Goal: Task Accomplishment & Management: Use online tool/utility

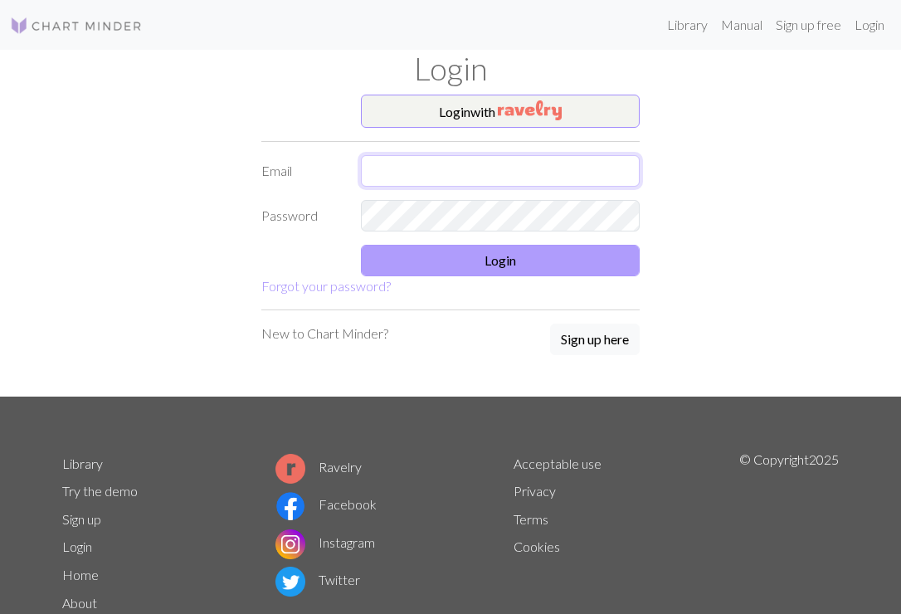
type input "maisiesherriff1@gmail.com"
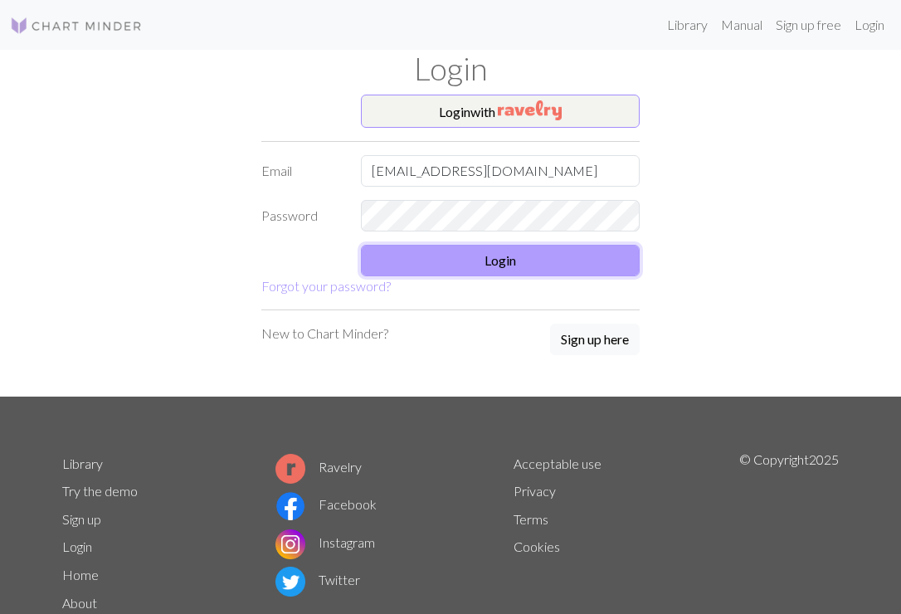
click at [524, 268] on button "Login" at bounding box center [500, 261] width 279 height 32
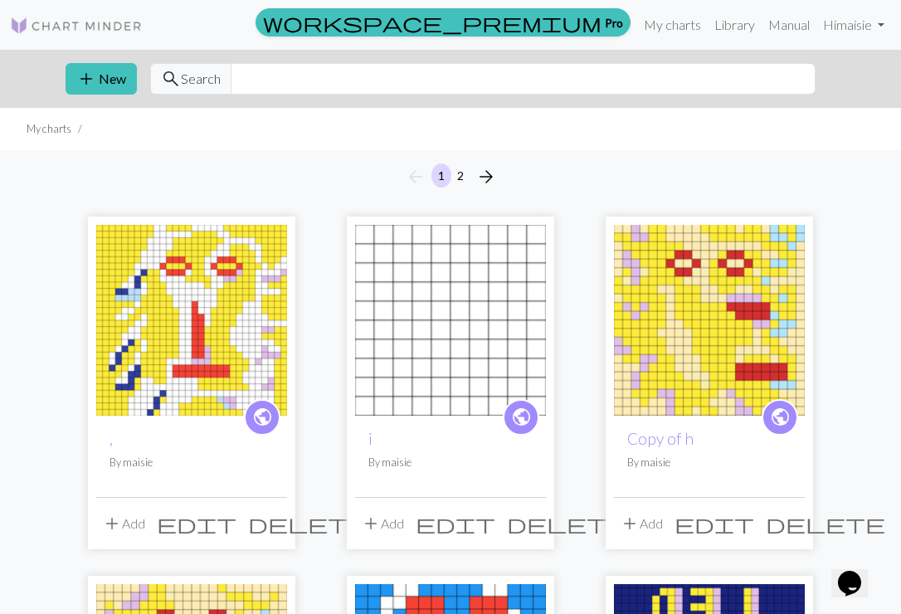
click at [236, 527] on span "edit" at bounding box center [197, 523] width 80 height 23
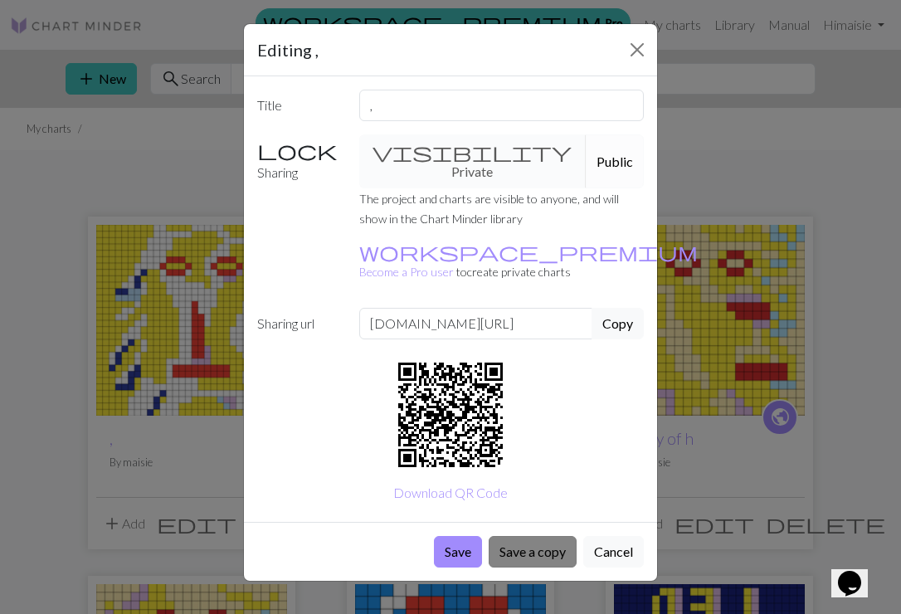
click at [527, 536] on button "Save a copy" at bounding box center [533, 552] width 88 height 32
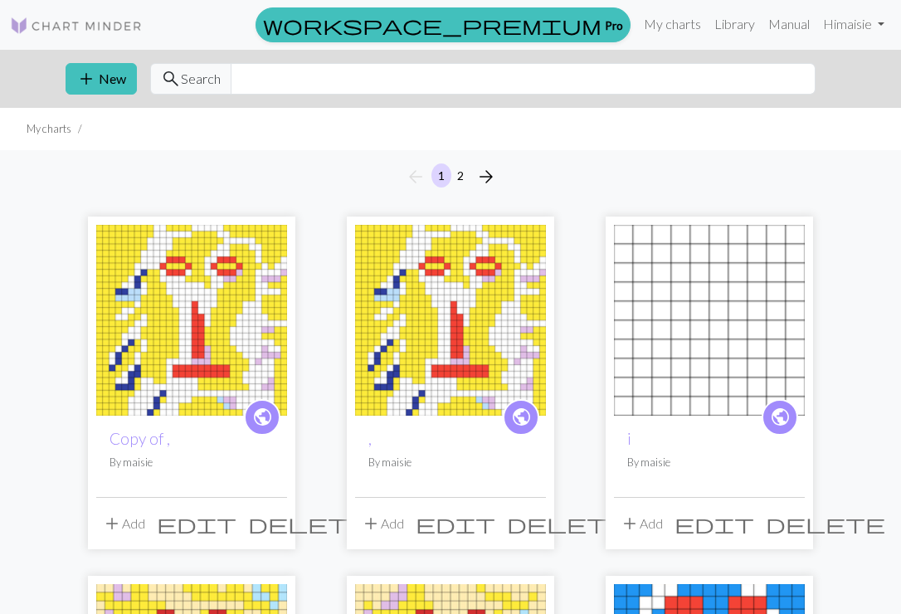
click at [183, 377] on img at bounding box center [191, 320] width 191 height 191
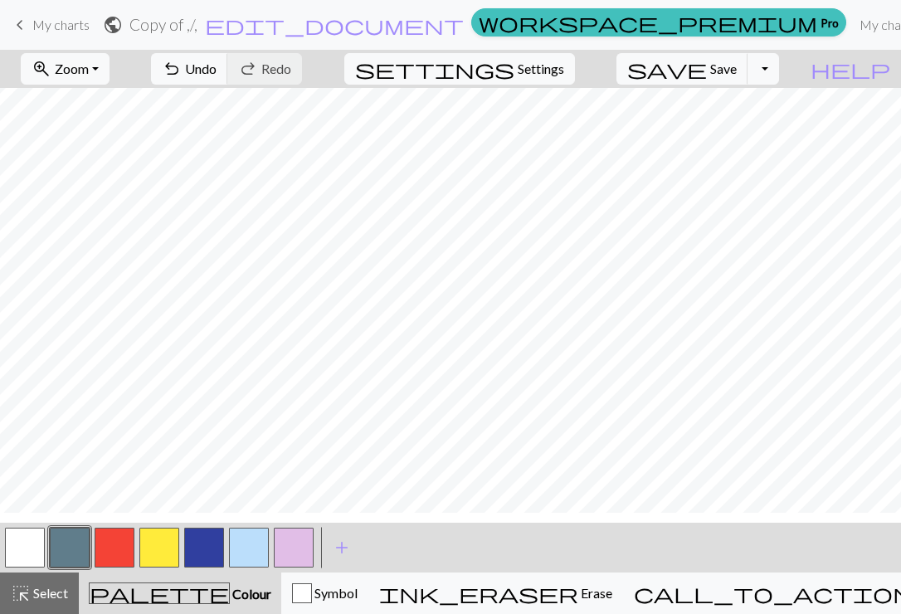
scroll to position [138, 0]
click at [128, 541] on button "button" at bounding box center [115, 548] width 40 height 40
click at [19, 545] on button "button" at bounding box center [25, 548] width 40 height 40
click at [116, 548] on button "button" at bounding box center [115, 548] width 40 height 40
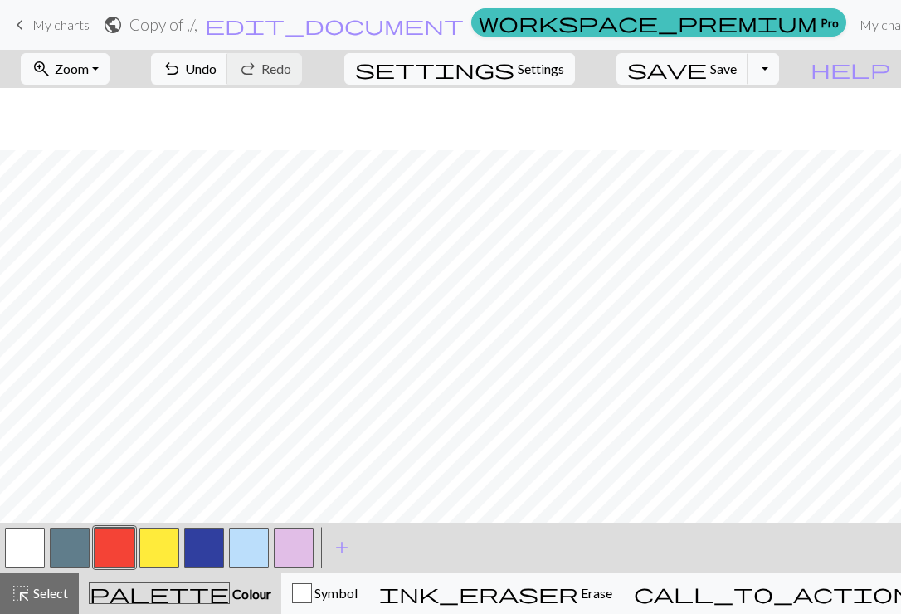
scroll to position [0, 0]
click at [148, 547] on button "button" at bounding box center [159, 548] width 40 height 40
click at [119, 545] on button "button" at bounding box center [115, 548] width 40 height 40
click at [171, 557] on button "button" at bounding box center [159, 548] width 40 height 40
click at [122, 548] on button "button" at bounding box center [115, 548] width 40 height 40
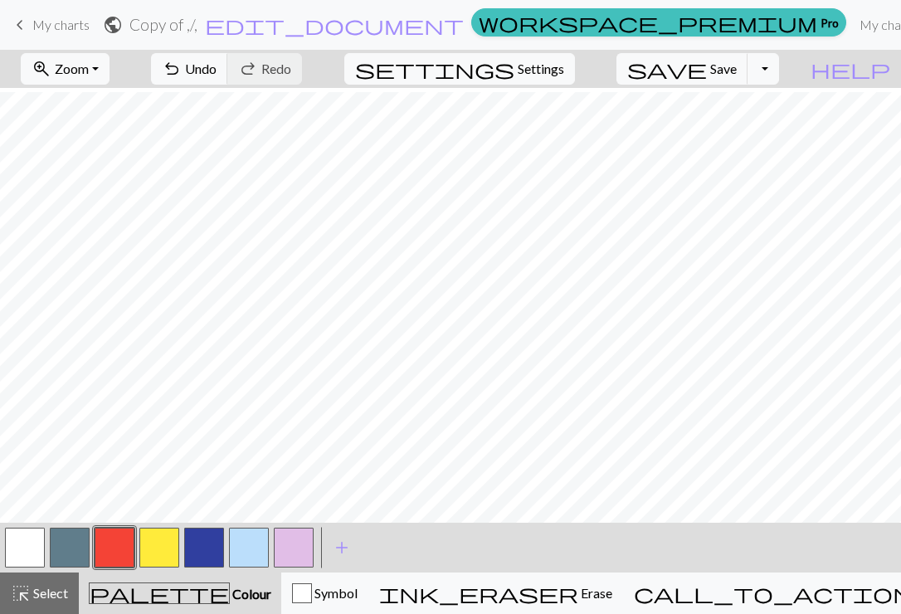
scroll to position [32, 0]
click at [23, 547] on button "button" at bounding box center [25, 548] width 40 height 40
click at [202, 552] on button "button" at bounding box center [204, 548] width 40 height 40
click at [13, 549] on button "button" at bounding box center [25, 548] width 40 height 40
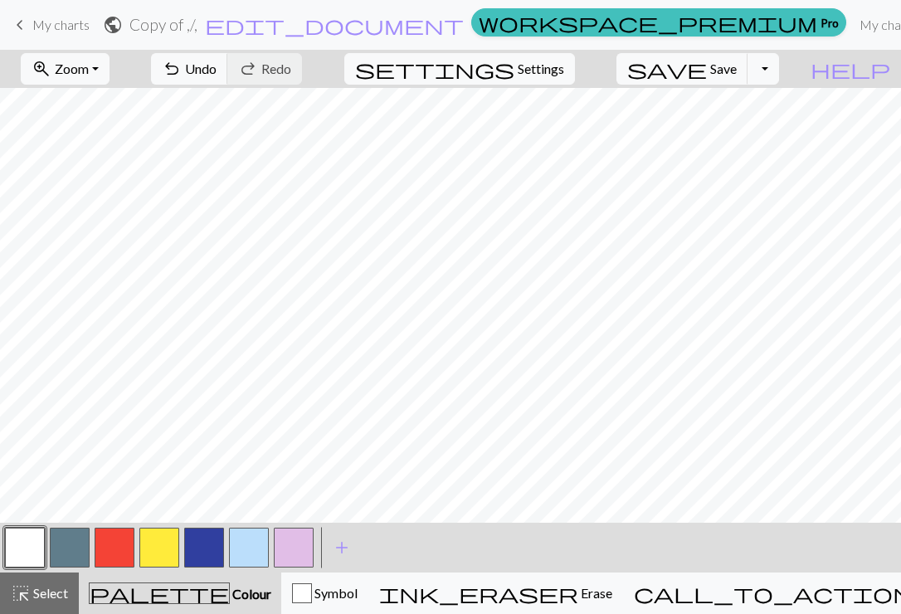
scroll to position [0, 0]
click at [147, 545] on button "button" at bounding box center [159, 548] width 40 height 40
click at [29, 559] on button "button" at bounding box center [25, 548] width 40 height 40
click at [154, 582] on span "palette" at bounding box center [159, 593] width 139 height 23
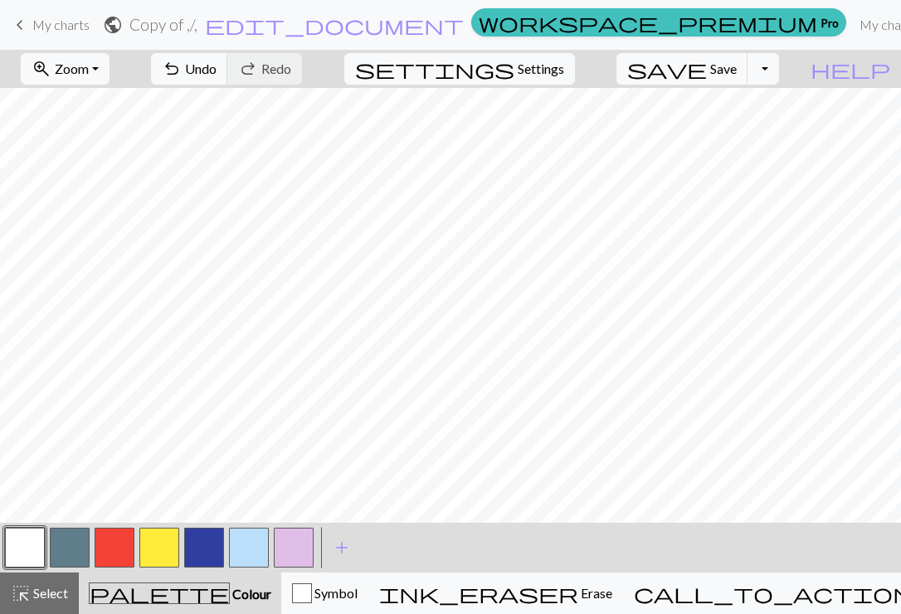
click at [154, 547] on button "button" at bounding box center [159, 548] width 40 height 40
click at [31, 541] on button "button" at bounding box center [25, 548] width 40 height 40
click at [171, 560] on button "button" at bounding box center [159, 548] width 40 height 40
click at [27, 547] on button "button" at bounding box center [25, 548] width 40 height 40
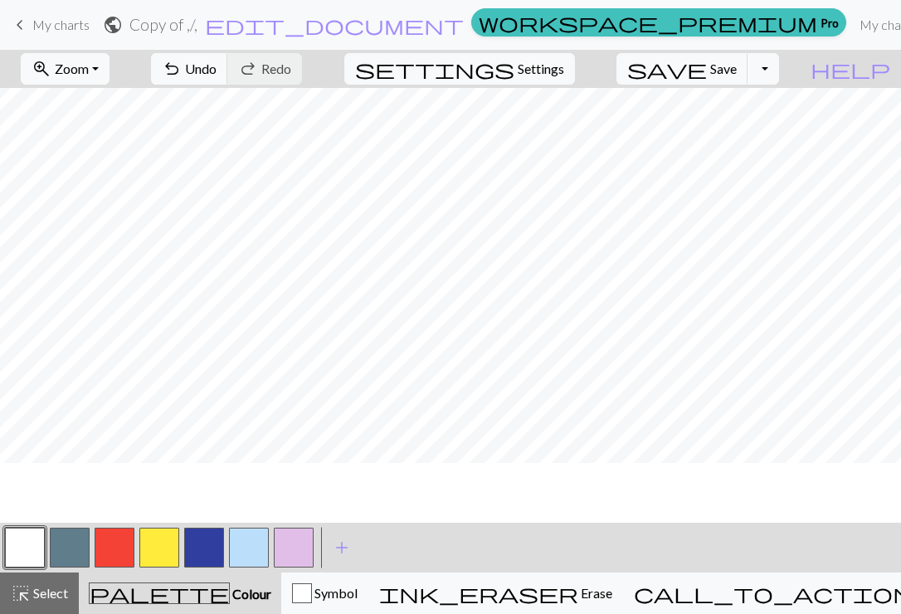
scroll to position [0, 0]
click at [162, 543] on button "button" at bounding box center [159, 548] width 40 height 40
click at [221, 548] on button "button" at bounding box center [204, 548] width 40 height 40
click at [245, 531] on button "button" at bounding box center [249, 548] width 40 height 40
click at [27, 541] on button "button" at bounding box center [25, 548] width 40 height 40
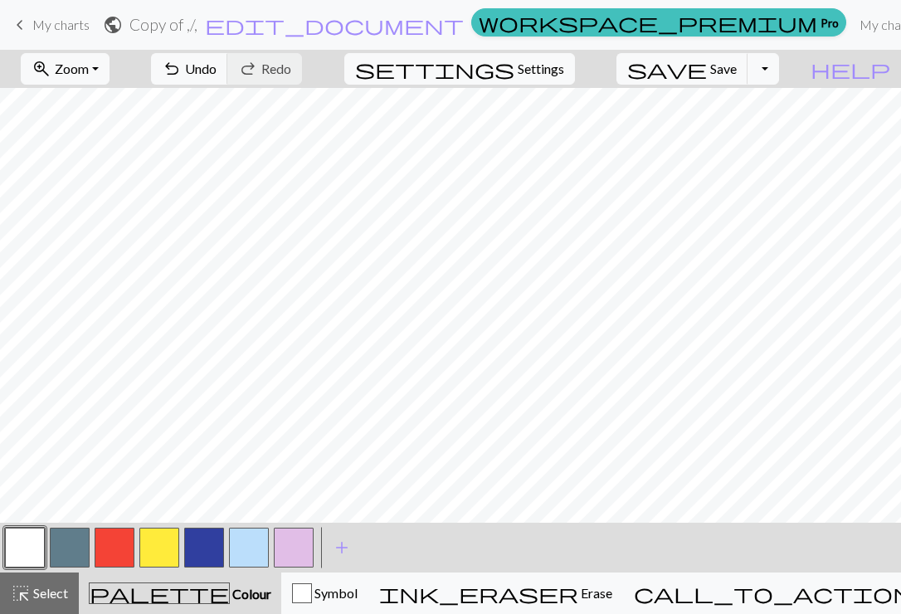
click at [301, 548] on button "button" at bounding box center [294, 548] width 40 height 40
click at [29, 543] on button "button" at bounding box center [25, 548] width 40 height 40
click at [737, 69] on span "Save" at bounding box center [723, 69] width 27 height 16
click at [302, 538] on button "button" at bounding box center [294, 548] width 40 height 40
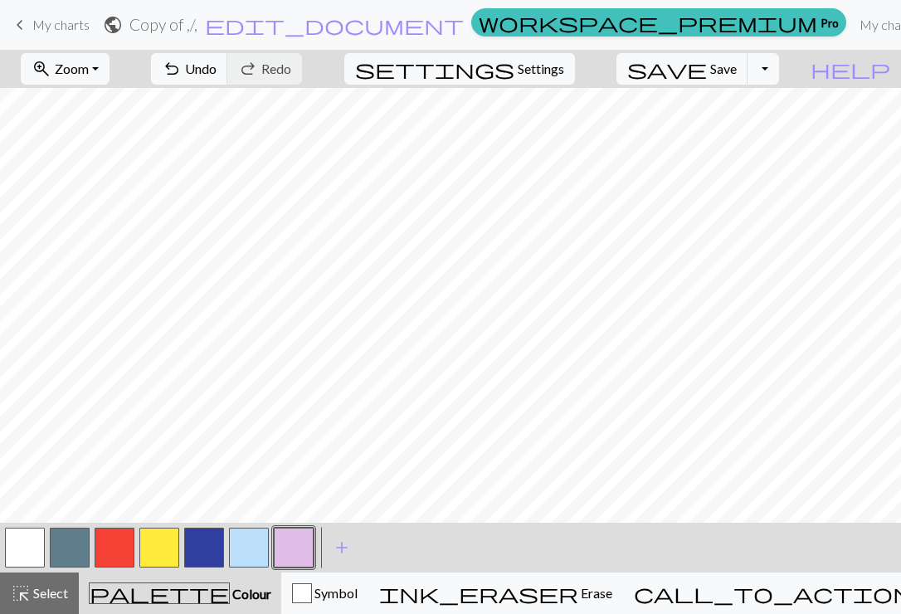
scroll to position [0, 0]
